Goal: Transaction & Acquisition: Purchase product/service

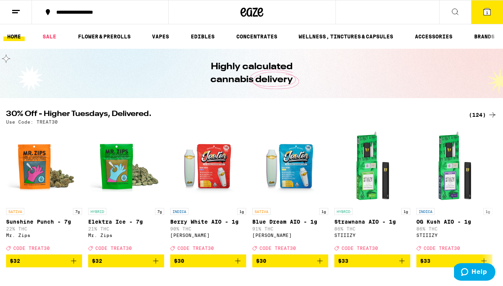
click at [475, 117] on div "(124)" at bounding box center [483, 114] width 28 height 9
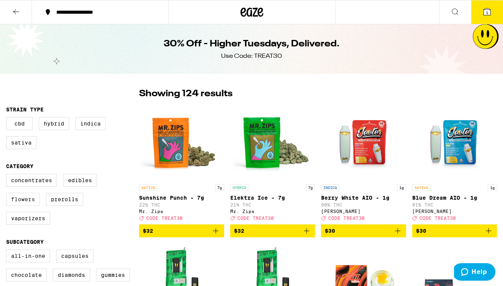
click at [24, 204] on label "Flowers" at bounding box center [23, 199] width 34 height 13
click at [8, 175] on input "Flowers" at bounding box center [8, 175] width 0 height 0
checkbox input "true"
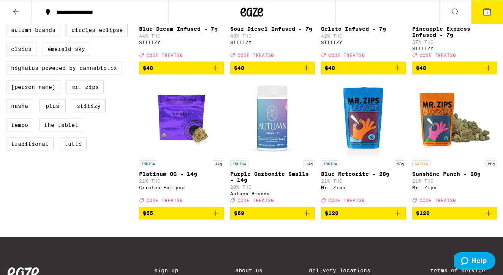
scroll to position [460, 0]
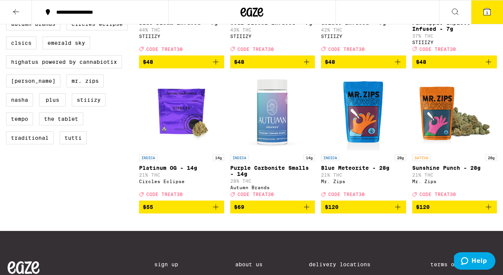
click at [306, 212] on icon "Add to bag" at bounding box center [306, 207] width 9 height 9
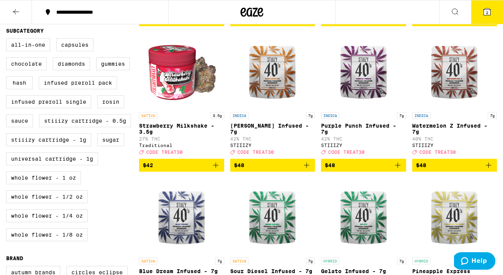
scroll to position [210, 0]
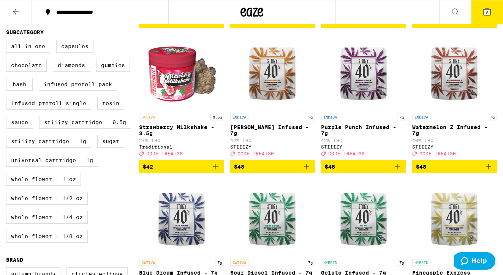
click at [398, 170] on icon "Add to bag" at bounding box center [397, 166] width 5 height 5
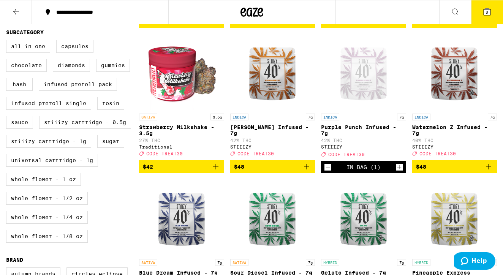
click at [490, 10] on icon at bounding box center [487, 11] width 7 height 7
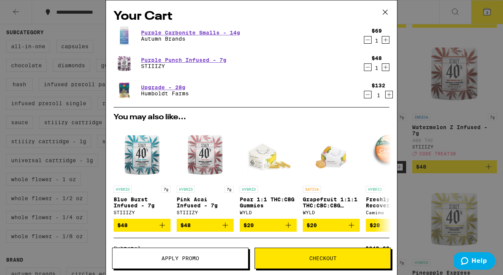
click at [369, 95] on icon "Decrement" at bounding box center [368, 94] width 7 height 9
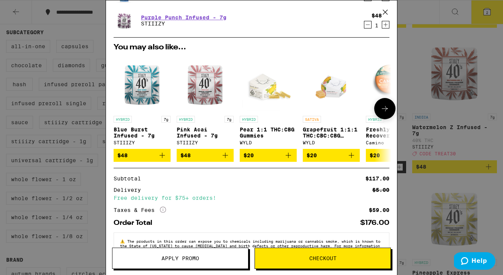
scroll to position [41, 0]
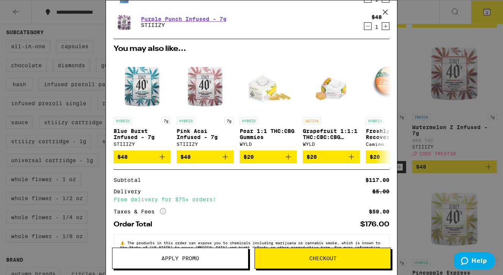
click at [162, 259] on span "Apply Promo" at bounding box center [181, 258] width 38 height 5
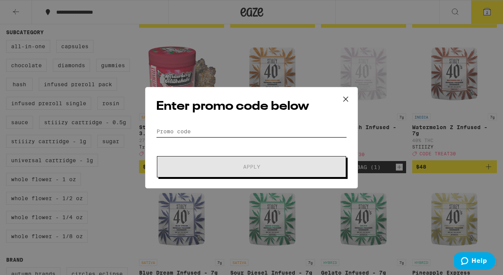
click at [197, 129] on input "Promo Code" at bounding box center [251, 131] width 191 height 11
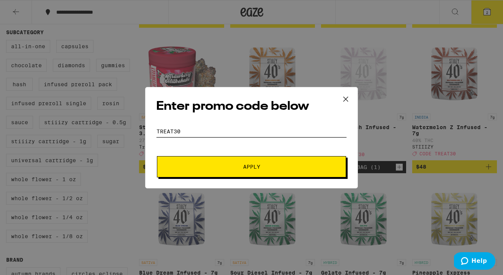
type input "treat30"
click at [252, 167] on button "Apply" at bounding box center [251, 166] width 189 height 21
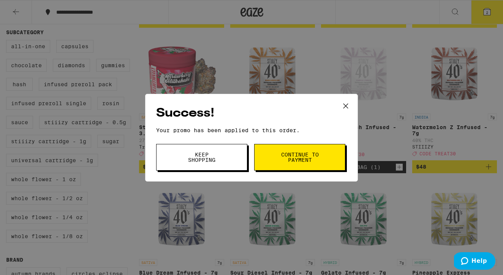
click at [229, 154] on button "Keep Shopping" at bounding box center [201, 157] width 91 height 27
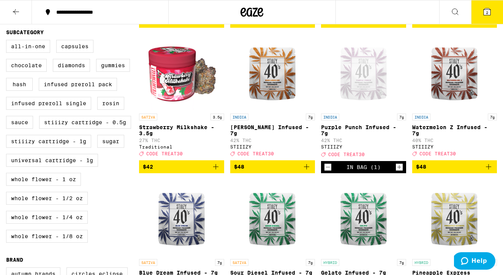
click at [485, 11] on icon at bounding box center [487, 11] width 7 height 7
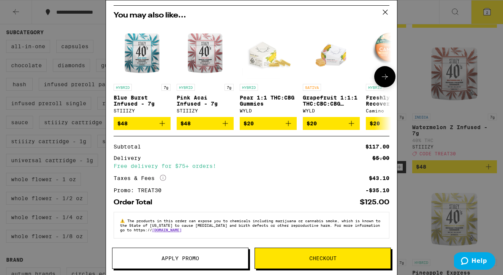
scroll to position [79, 0]
click at [418, 103] on div "Your Cart Purple Carbonite Smalls - 14g Autumn Brands $69 1 Purple Punch Infuse…" at bounding box center [251, 137] width 503 height 275
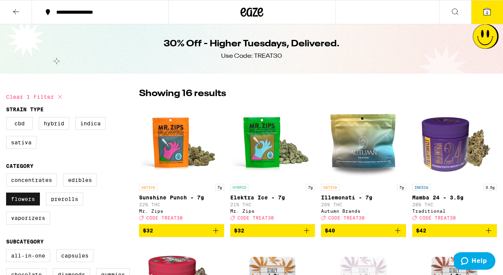
click at [24, 205] on label "Flowers" at bounding box center [23, 199] width 34 height 13
click at [8, 175] on input "Flowers" at bounding box center [8, 175] width 0 height 0
checkbox input "false"
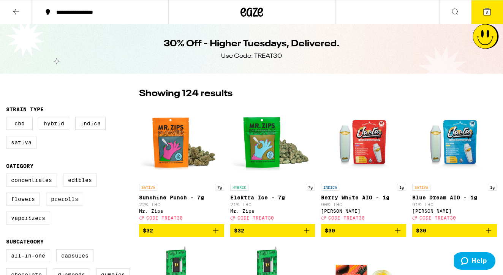
click at [63, 203] on label "Prerolls" at bounding box center [64, 199] width 37 height 13
click at [8, 175] on input "Prerolls" at bounding box center [8, 175] width 0 height 0
checkbox input "true"
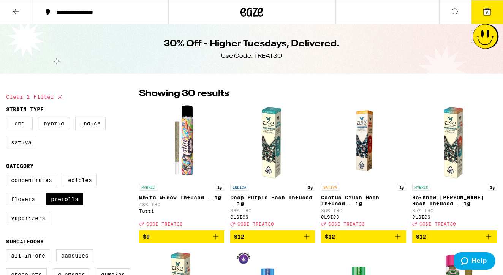
click at [22, 199] on label "Flowers" at bounding box center [23, 199] width 34 height 13
click at [8, 175] on input "Flowers" at bounding box center [8, 175] width 0 height 0
checkbox input "true"
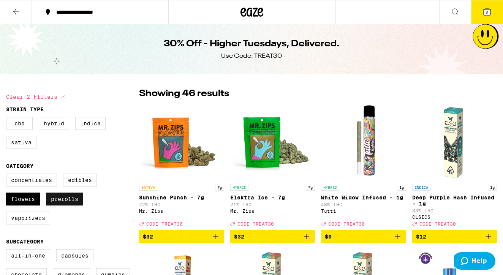
click at [54, 202] on label "Prerolls" at bounding box center [64, 199] width 37 height 13
click at [8, 175] on input "Prerolls" at bounding box center [8, 175] width 0 height 0
checkbox input "false"
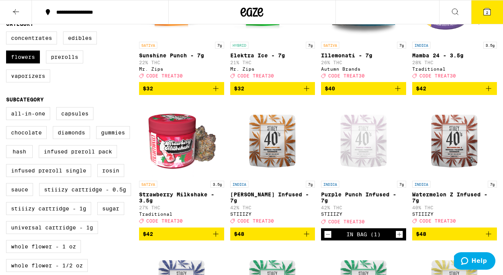
scroll to position [143, 0]
